Goal: Communication & Community: Answer question/provide support

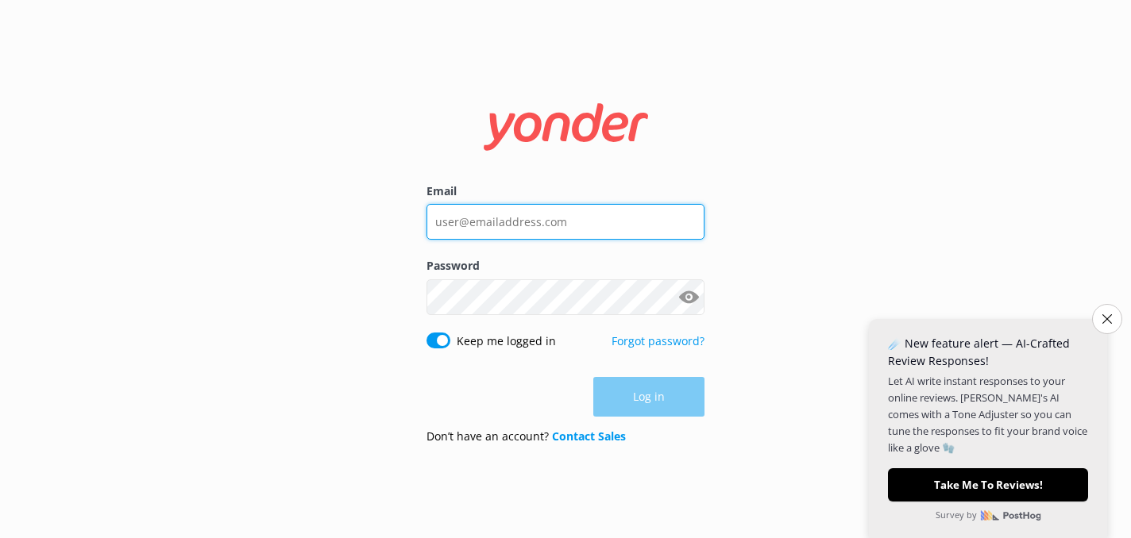
type input "[PERSON_NAME][EMAIL_ADDRESS][DOMAIN_NAME]"
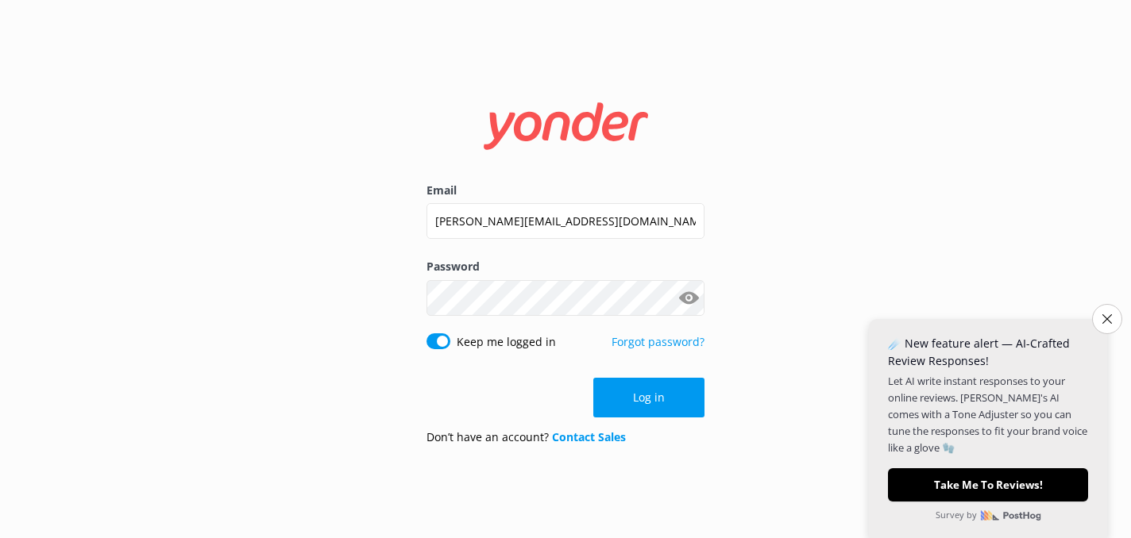
click at [631, 392] on div "Log in" at bounding box center [565, 398] width 278 height 40
click at [637, 403] on button "Log in" at bounding box center [648, 398] width 111 height 40
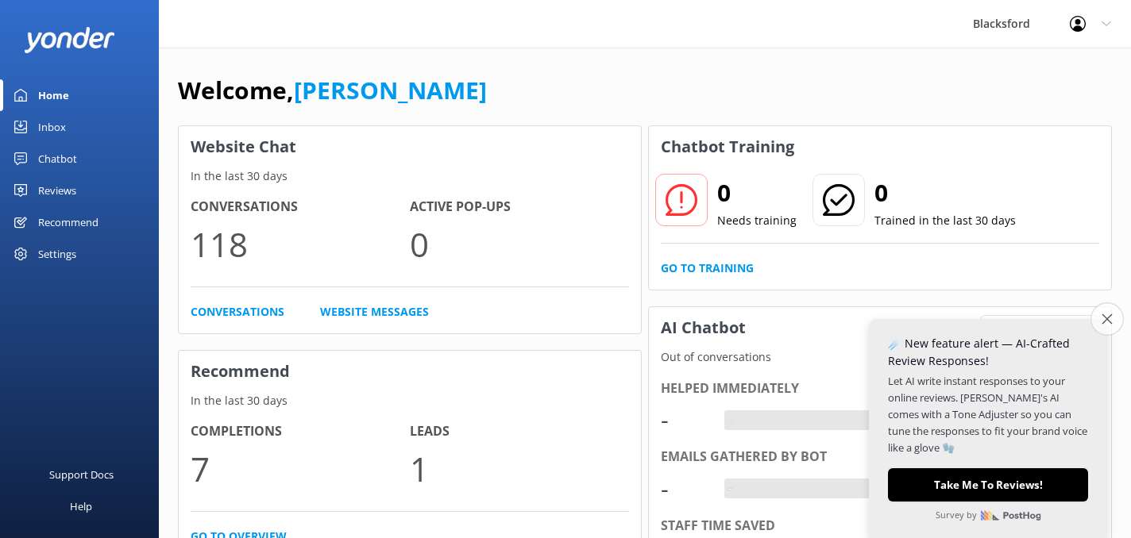
click at [1099, 325] on button "Close survey" at bounding box center [1106, 319] width 33 height 33
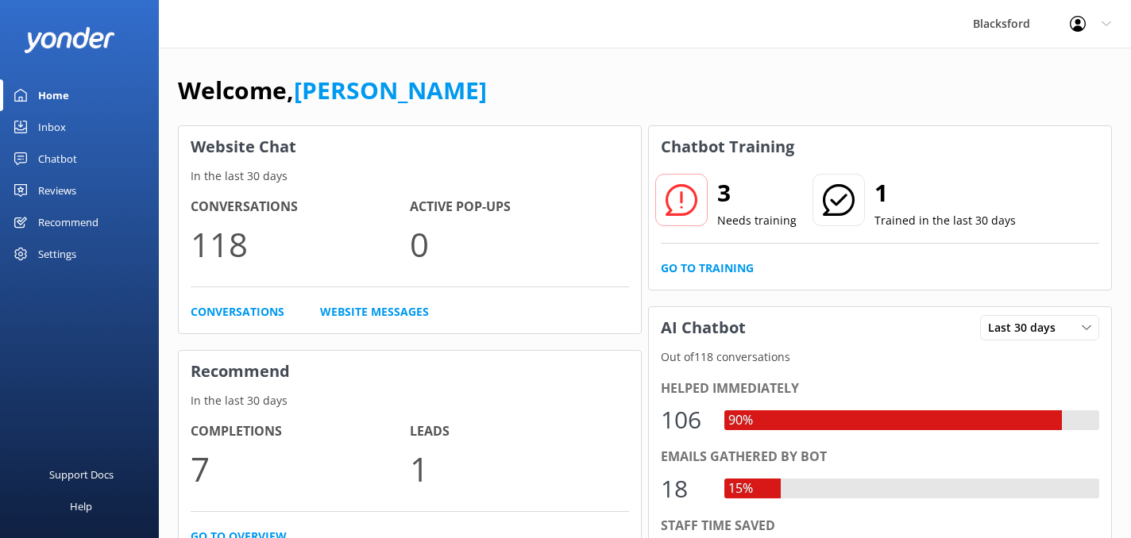
click at [48, 125] on div "Inbox" at bounding box center [52, 127] width 28 height 32
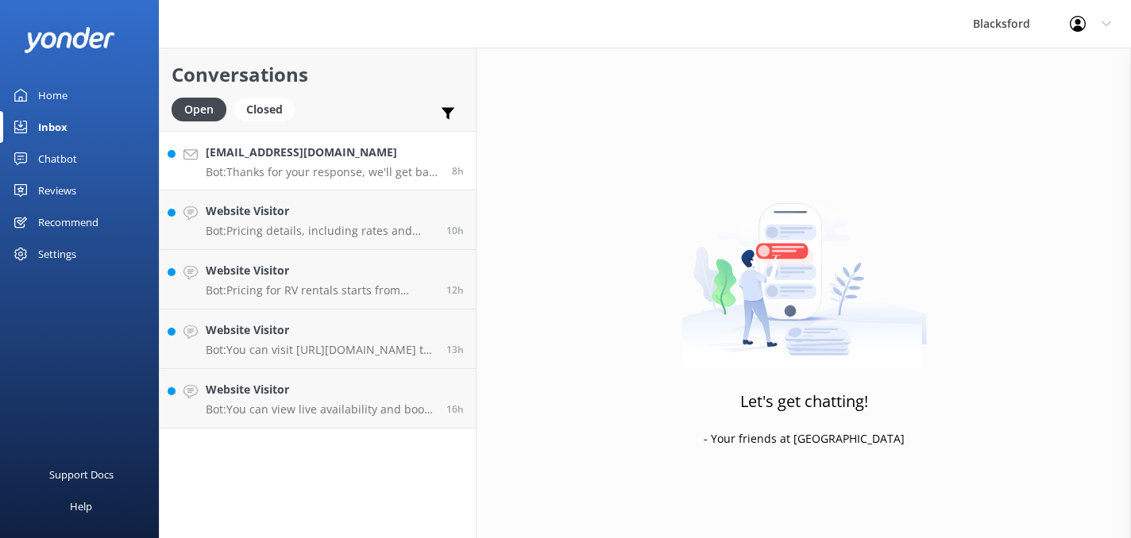
click at [295, 181] on link "[EMAIL_ADDRESS][DOMAIN_NAME] Bot: Thanks for your response, we'll get back to y…" at bounding box center [318, 161] width 316 height 60
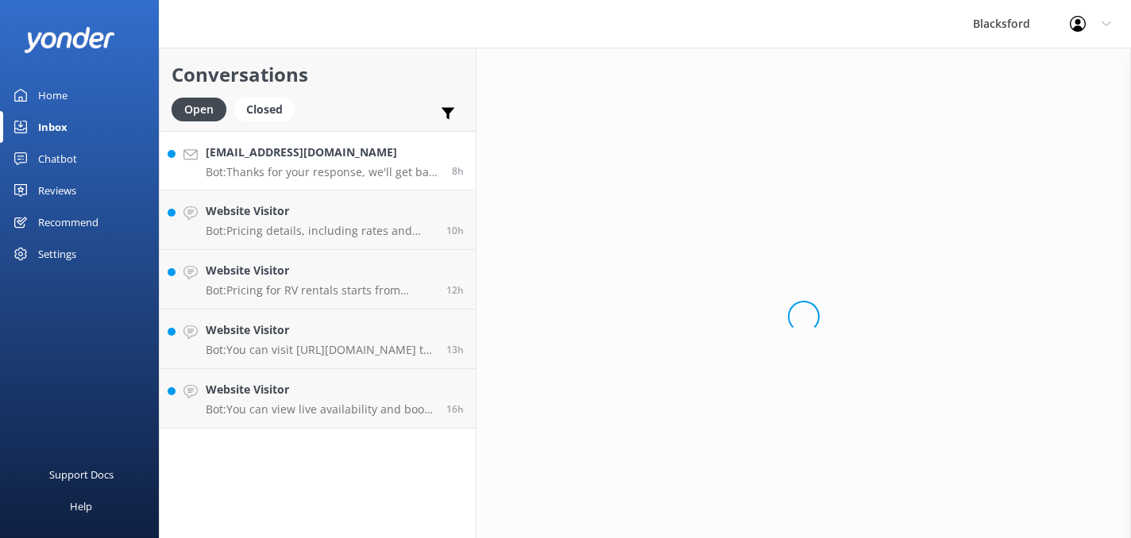
click at [296, 176] on p "Bot: Thanks for your response, we'll get back to you as soon as we can during o…" at bounding box center [323, 172] width 234 height 14
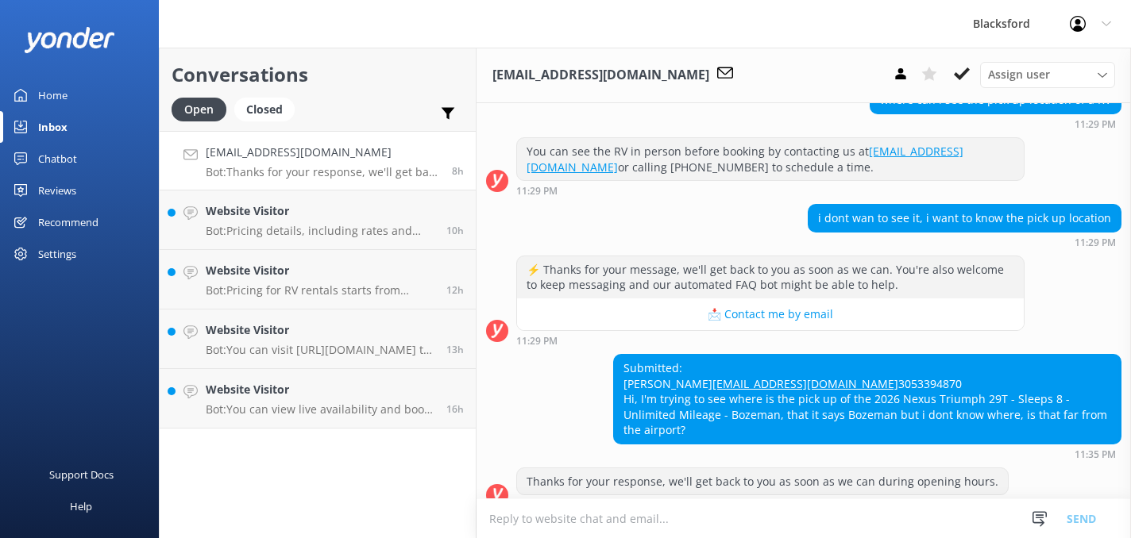
scroll to position [329, 0]
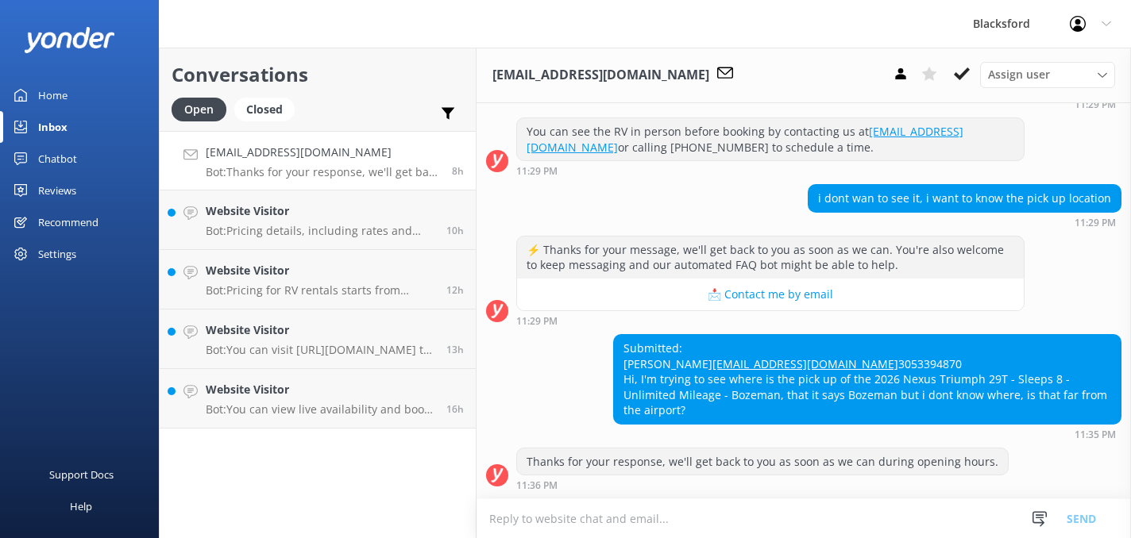
click at [515, 525] on textarea at bounding box center [803, 519] width 654 height 39
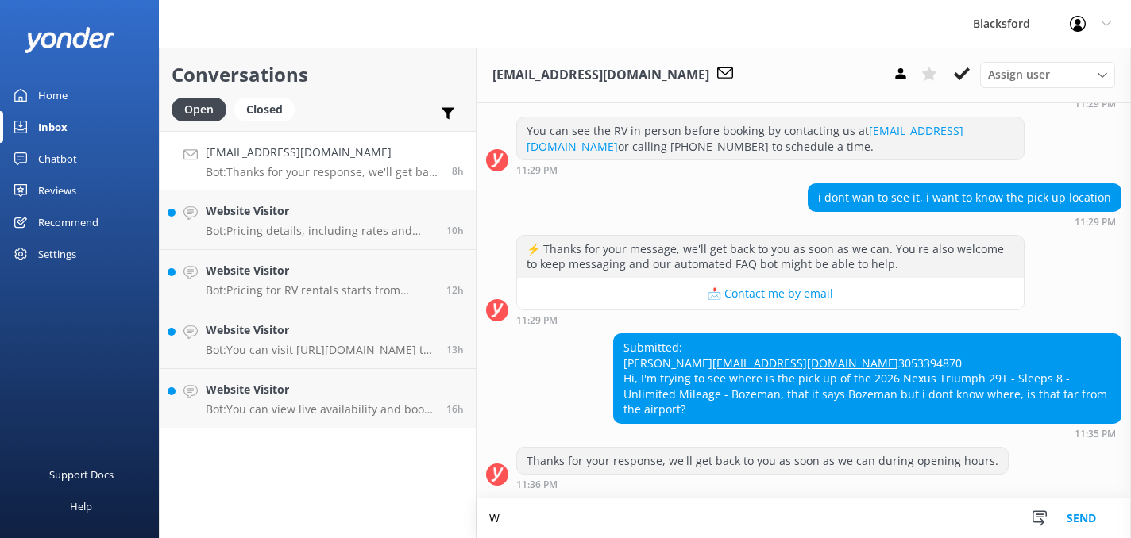
scroll to position [330, 0]
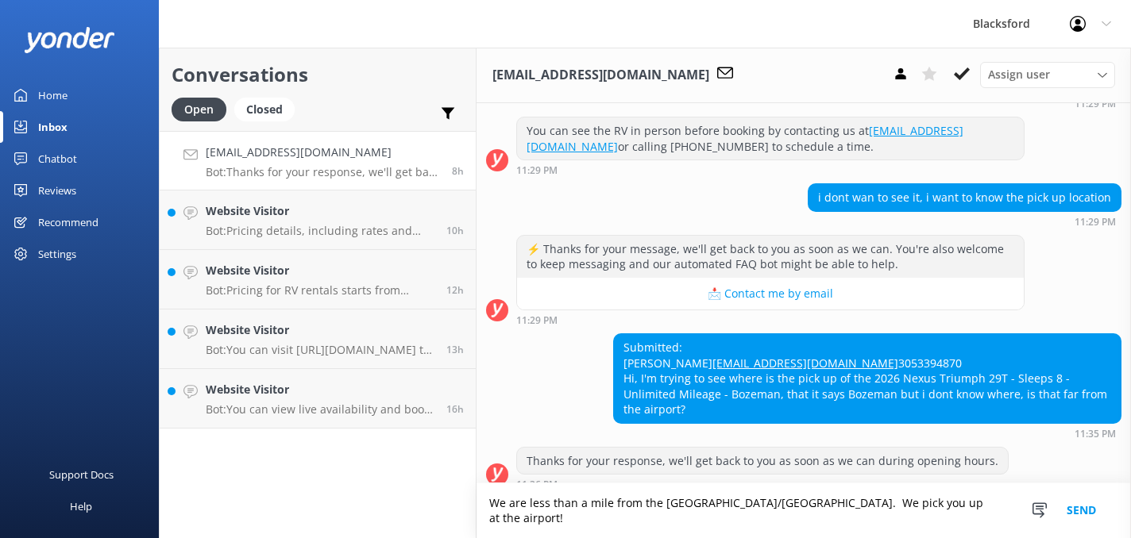
click at [842, 517] on textarea "We are less than a mile from the [GEOGRAPHIC_DATA]/[GEOGRAPHIC_DATA]. We pick y…" at bounding box center [803, 511] width 654 height 55
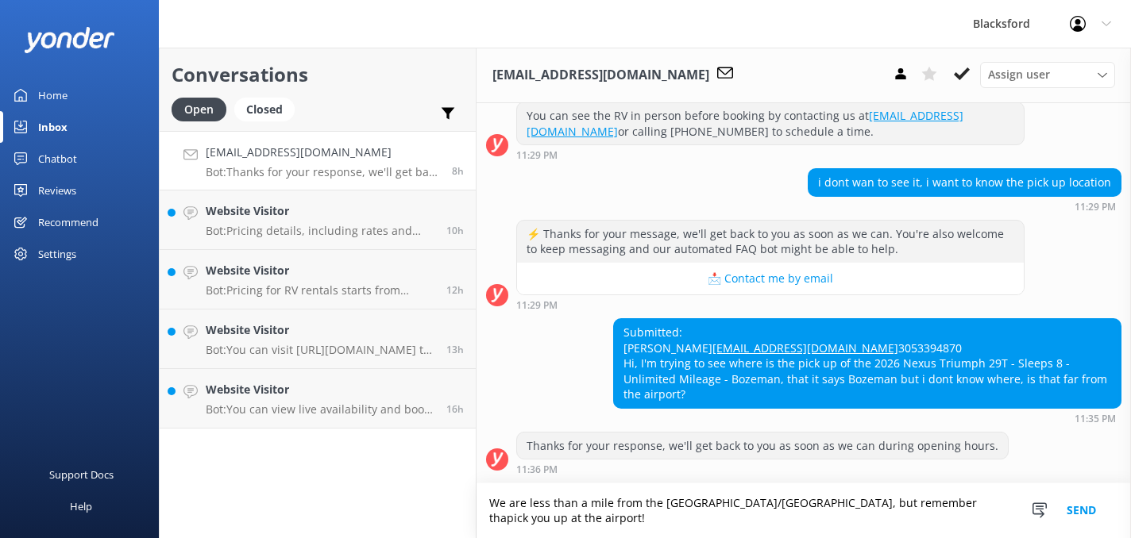
scroll to position [345, 0]
type textarea "We are less than a mile from the [GEOGRAPHIC_DATA]/[GEOGRAPHIC_DATA], but remem…"
click at [1078, 505] on button "Send" at bounding box center [1081, 511] width 60 height 55
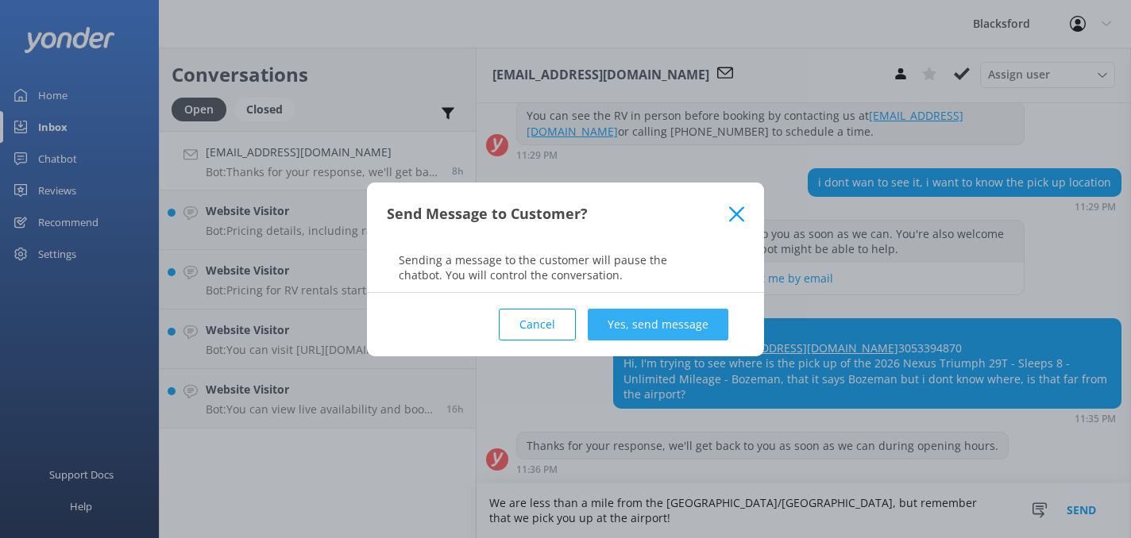
click at [671, 322] on button "Yes, send message" at bounding box center [658, 325] width 141 height 32
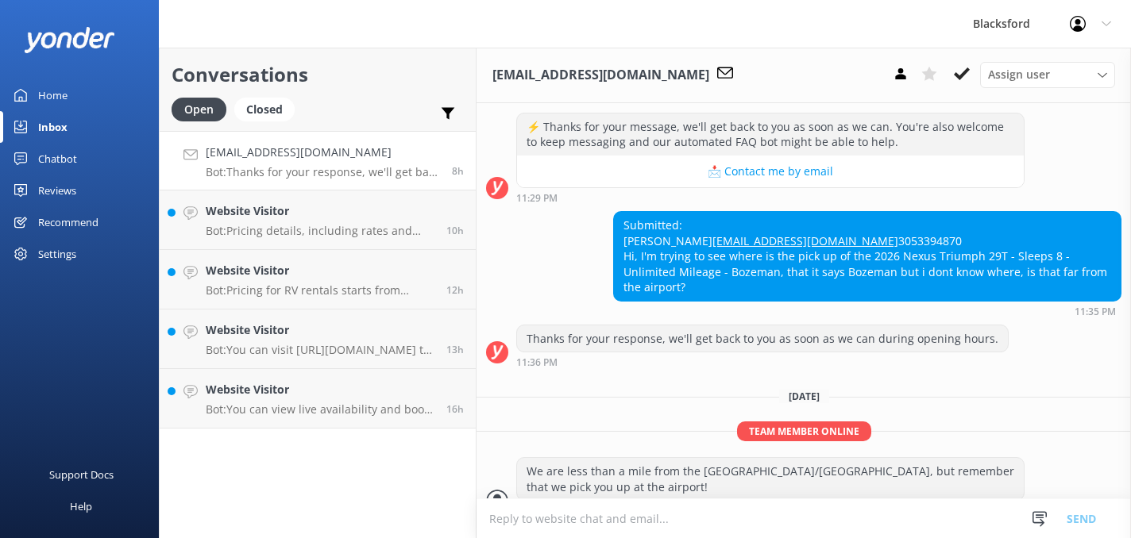
scroll to position [477, 0]
